Goal: Task Accomplishment & Management: Manage account settings

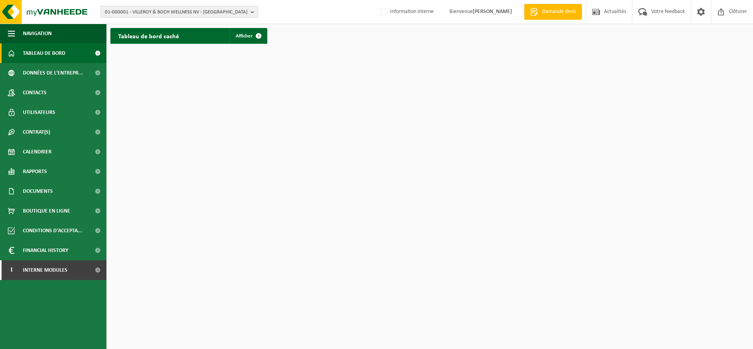
drag, startPoint x: 139, startPoint y: 18, endPoint x: 139, endPoint y: 11, distance: 6.7
click at [139, 18] on div "01-000001 - VILLEROY & BOCH WELLNESS NV - ROESELARE 01-000001 - VILLEROY & BOCH…" at bounding box center [376, 12] width 753 height 24
click at [139, 11] on span "01-000001 - VILLEROY & BOCH WELLNESS NV - ROESELARE" at bounding box center [176, 12] width 143 height 12
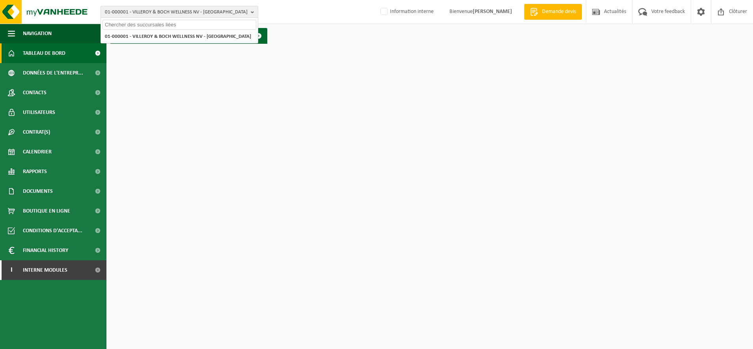
click at [117, 27] on input "text" at bounding box center [179, 25] width 154 height 10
click at [141, 23] on input "text" at bounding box center [179, 25] width 154 height 10
type input "10-745638"
click at [136, 37] on strong "10-745638 - STI FRANCE - LISSES" at bounding box center [138, 36] width 67 height 6
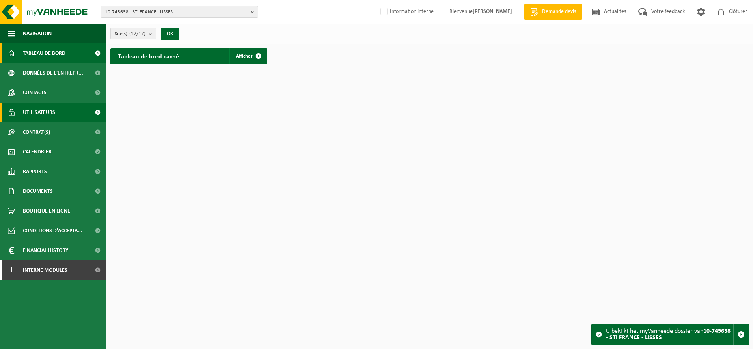
click at [47, 113] on span "Utilisateurs" at bounding box center [39, 112] width 32 height 20
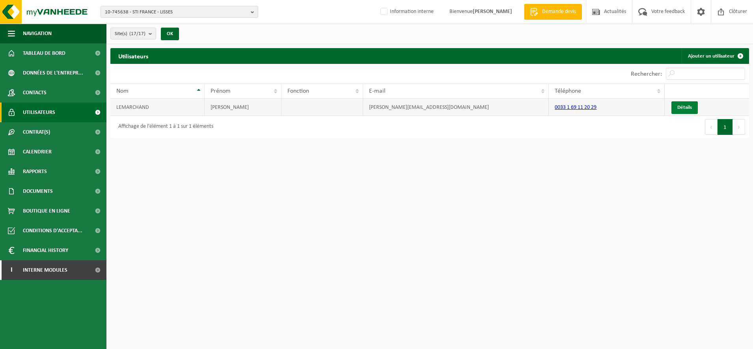
click at [678, 110] on link "Détails" at bounding box center [684, 107] width 26 height 13
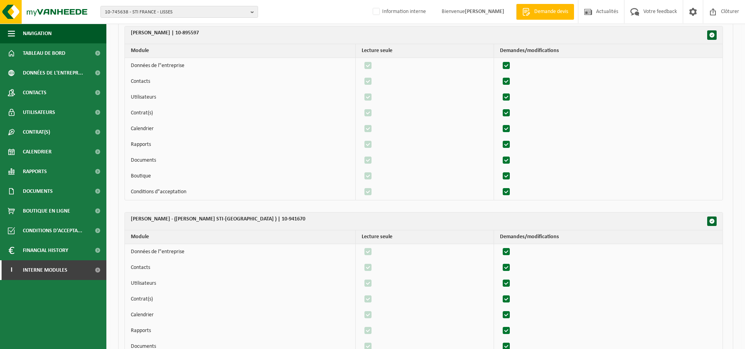
scroll to position [2660, 0]
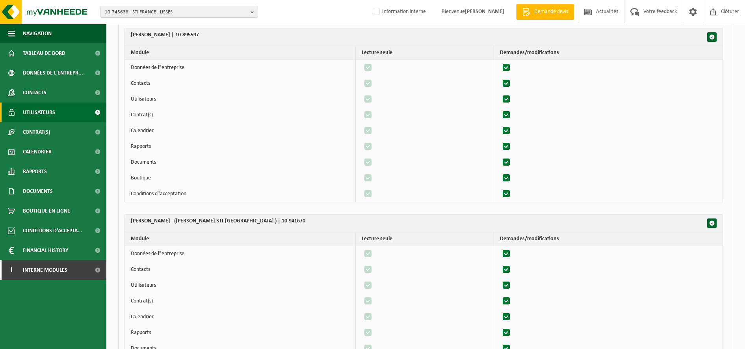
click at [56, 113] on link "Utilisateurs" at bounding box center [53, 112] width 106 height 20
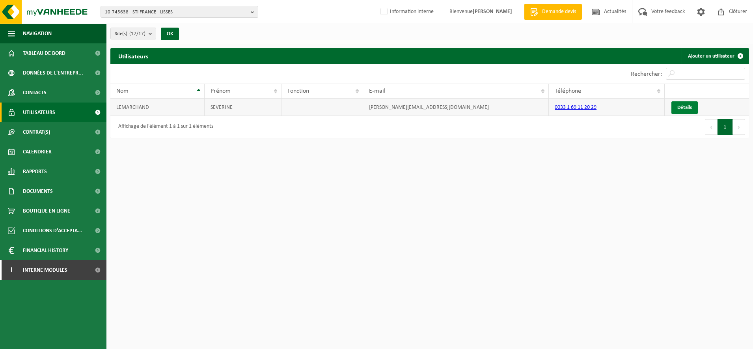
click at [677, 107] on link "Détails" at bounding box center [684, 107] width 26 height 13
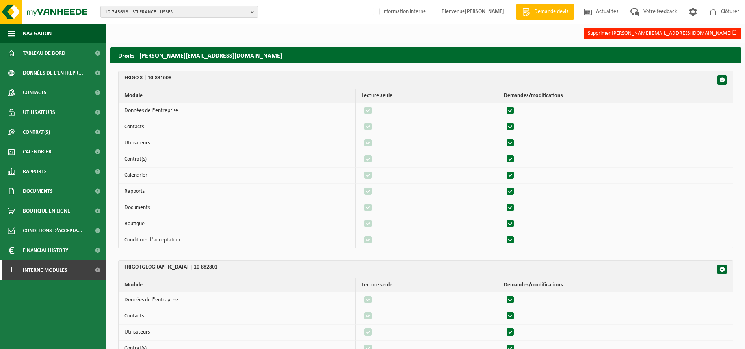
click at [149, 59] on h2 "Droits - severine.lemarchand@sti-fm.com" at bounding box center [425, 54] width 631 height 15
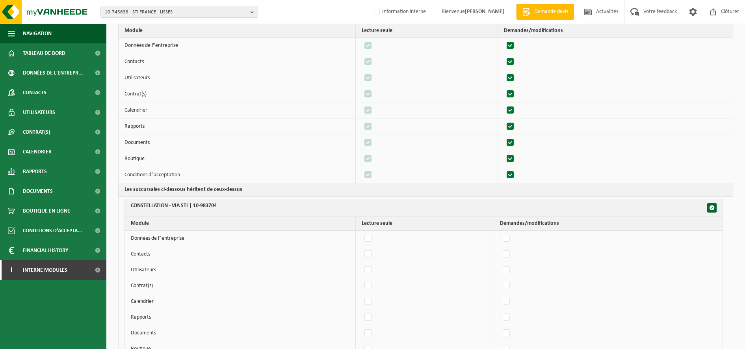
scroll to position [493, 0]
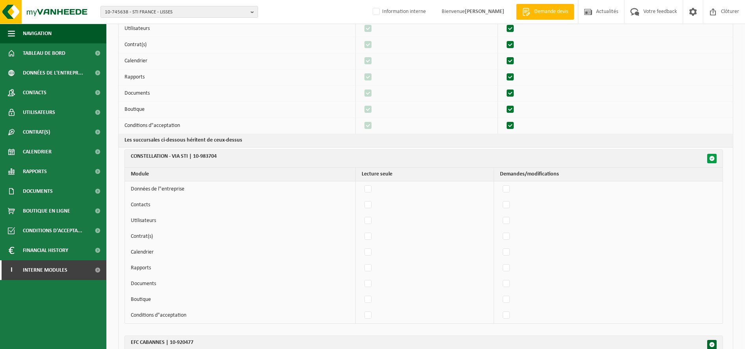
click at [711, 157] on span "button" at bounding box center [712, 159] width 6 height 6
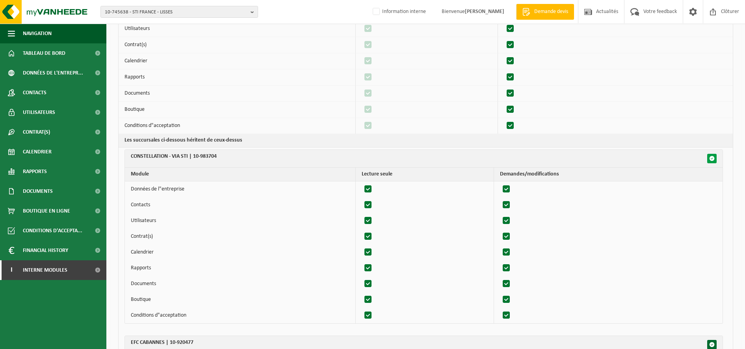
checkbox input "true"
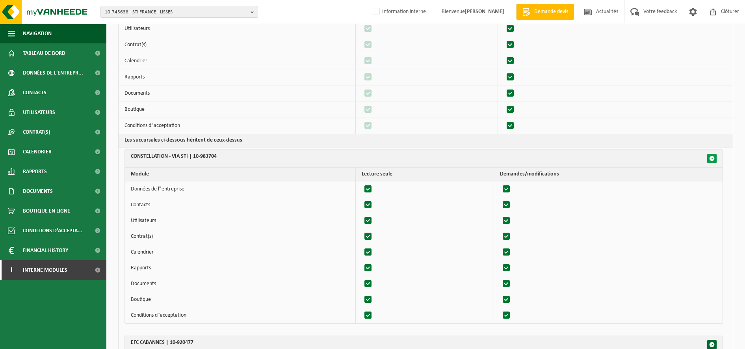
checkbox input "true"
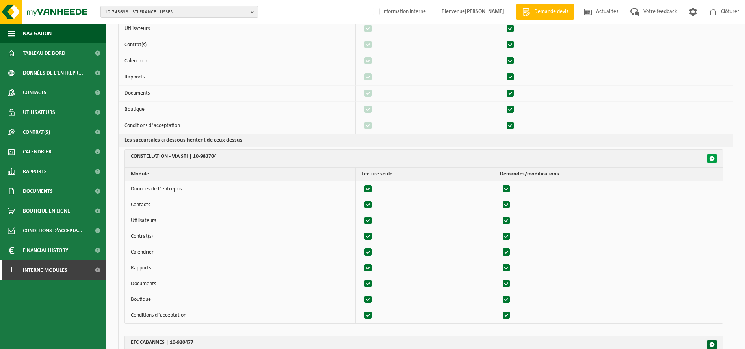
checkbox input "true"
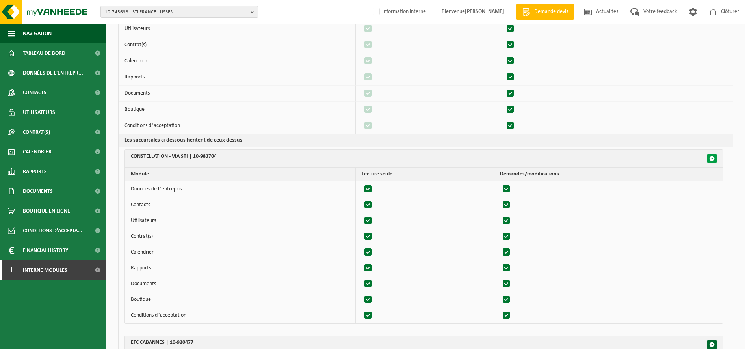
checkbox input "true"
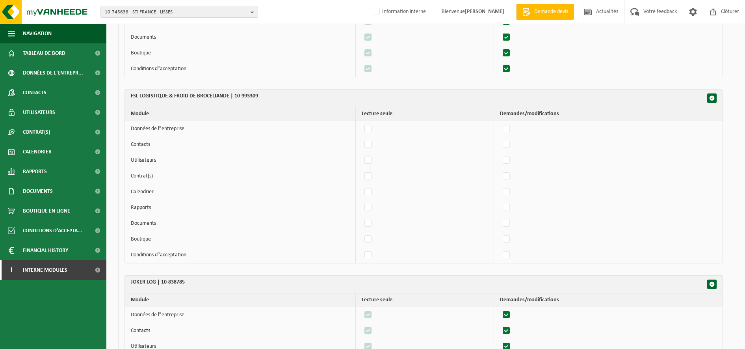
scroll to position [1675, 0]
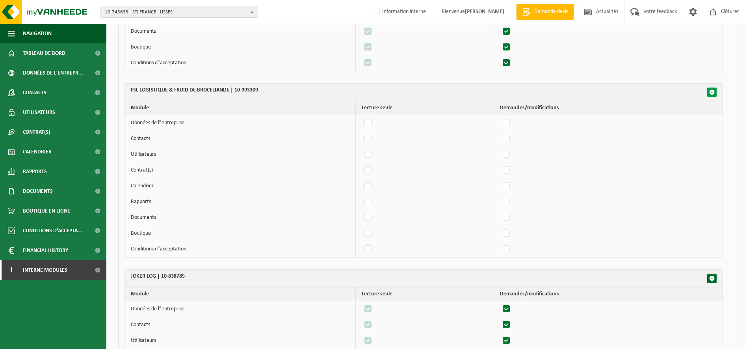
click at [710, 93] on span "button" at bounding box center [712, 92] width 6 height 6
checkbox input "false"
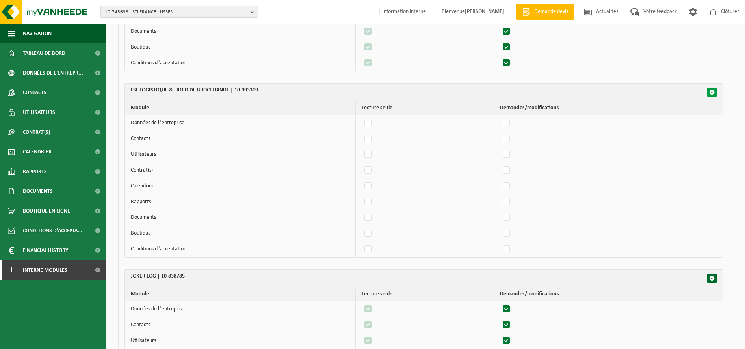
checkbox input "false"
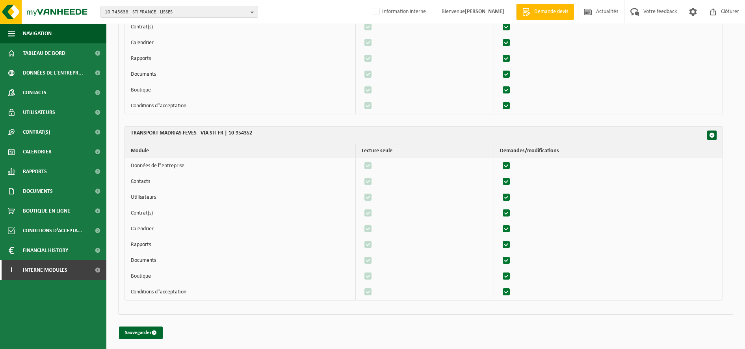
scroll to position [3308, 0]
click at [154, 330] on span "submit" at bounding box center [154, 330] width 5 height 5
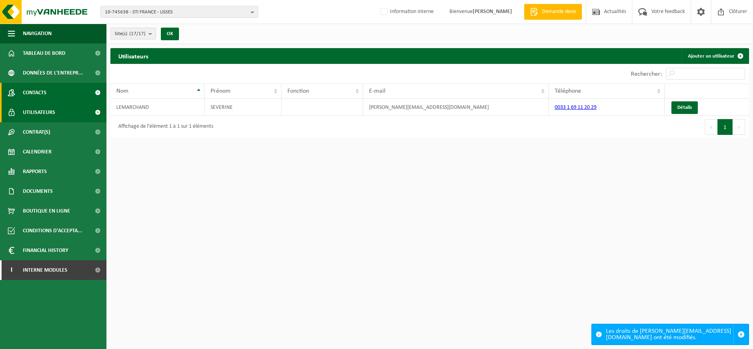
click at [41, 93] on span "Contacts" at bounding box center [35, 93] width 24 height 20
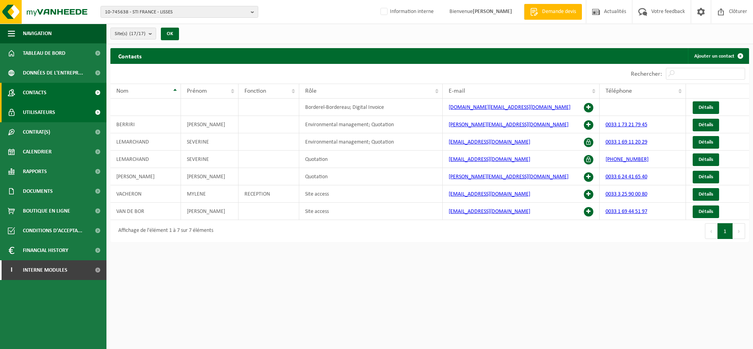
click at [57, 115] on link "Utilisateurs" at bounding box center [53, 112] width 106 height 20
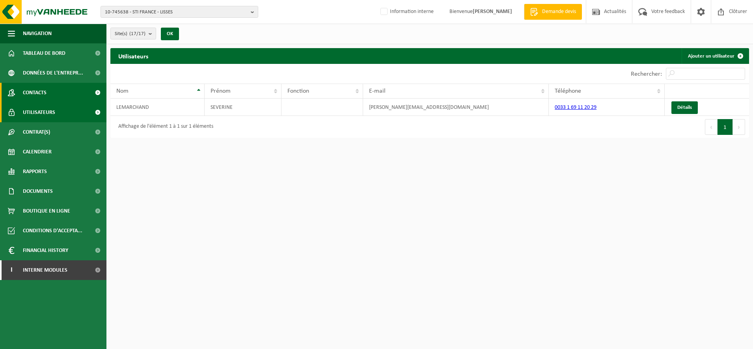
click at [35, 97] on span "Contacts" at bounding box center [35, 93] width 24 height 20
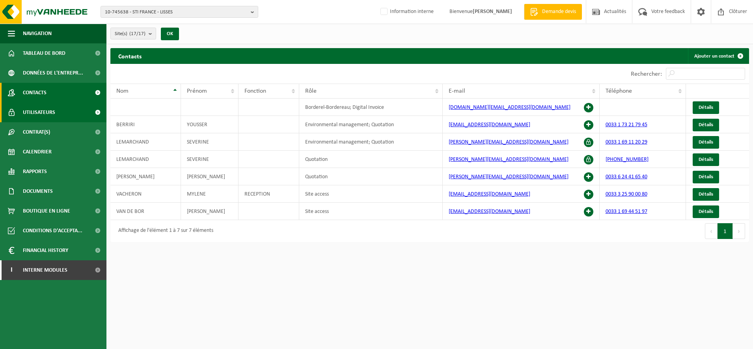
click at [37, 112] on span "Utilisateurs" at bounding box center [39, 112] width 32 height 20
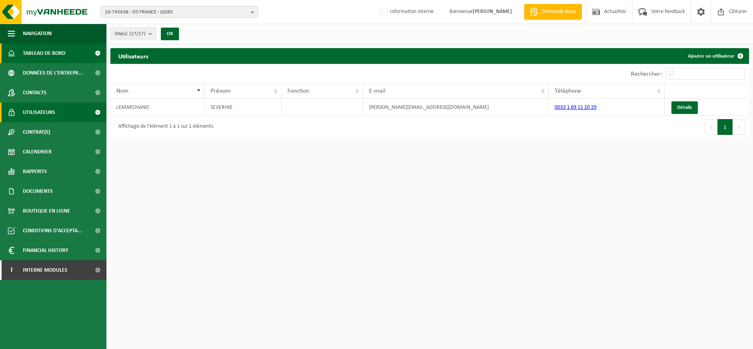
click at [37, 52] on span "Tableau de bord" at bounding box center [44, 53] width 43 height 20
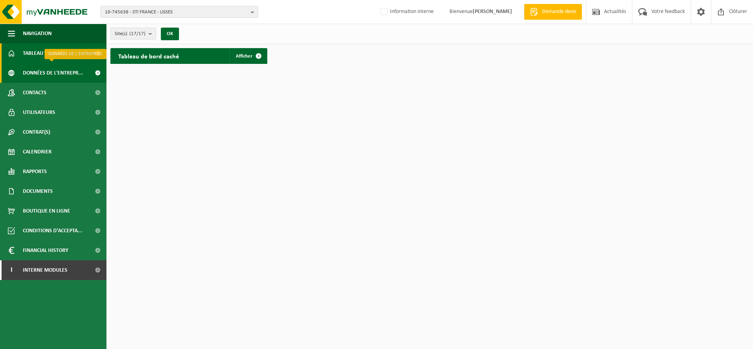
click at [36, 77] on span "Données de l'entrepr..." at bounding box center [53, 73] width 60 height 20
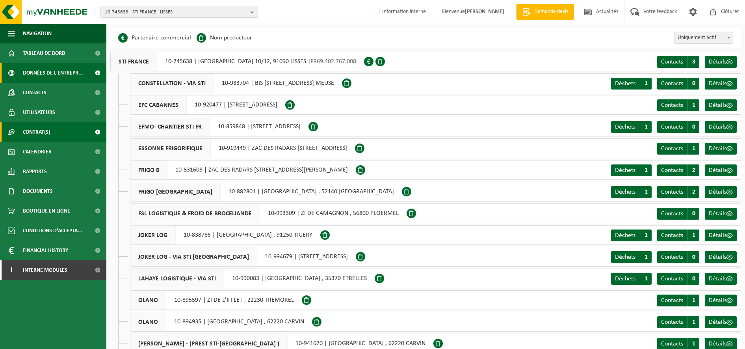
click at [37, 134] on span "Contrat(s)" at bounding box center [36, 132] width 27 height 20
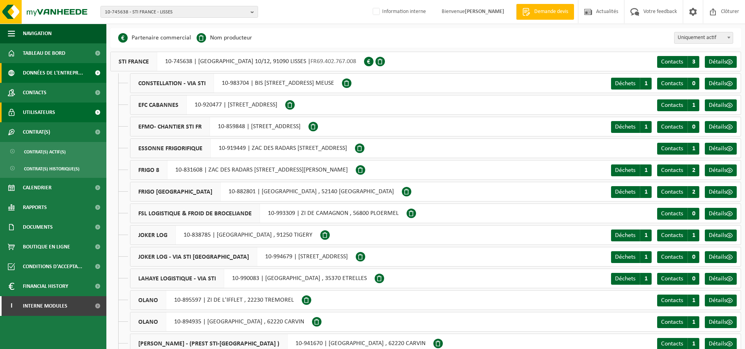
click at [36, 116] on span "Utilisateurs" at bounding box center [39, 112] width 32 height 20
